Goal: Transaction & Acquisition: Purchase product/service

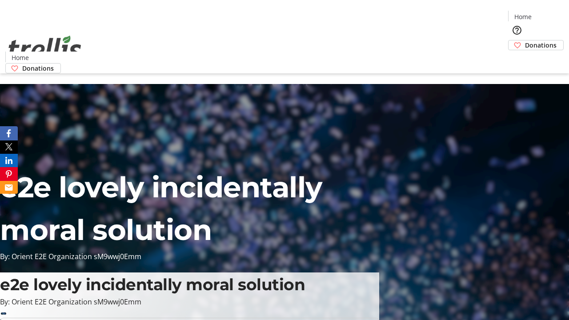
click at [525, 40] on span "Donations" at bounding box center [541, 44] width 32 height 9
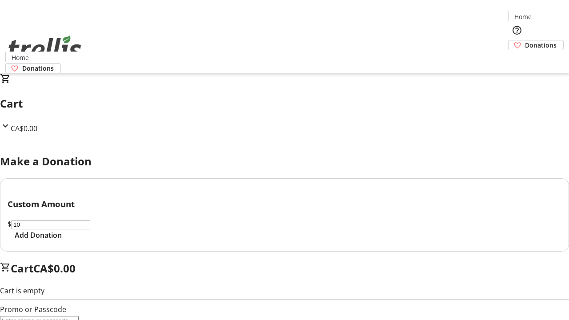
click at [62, 240] on span "Add Donation" at bounding box center [38, 235] width 47 height 11
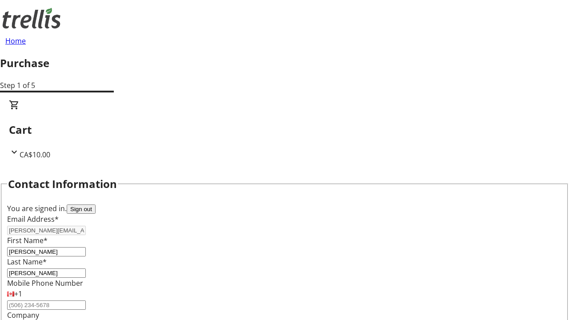
scroll to position [144, 0]
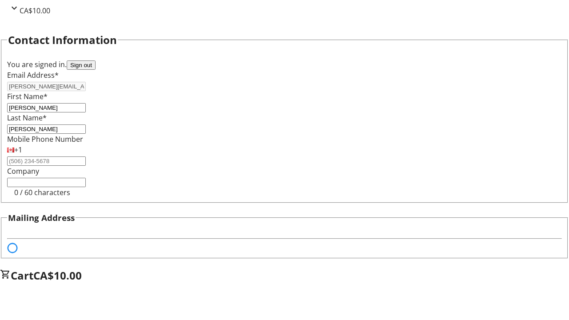
select select "BC"
select select "CA"
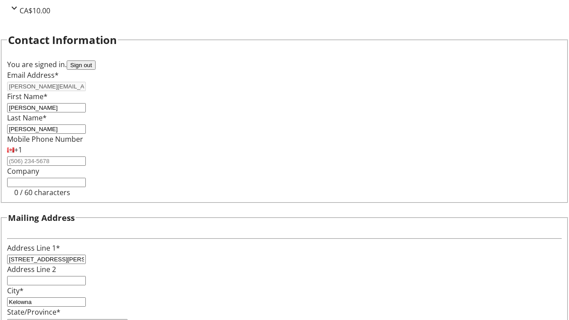
type input "V1Y 0C2"
